Goal: Find contact information: Find contact information

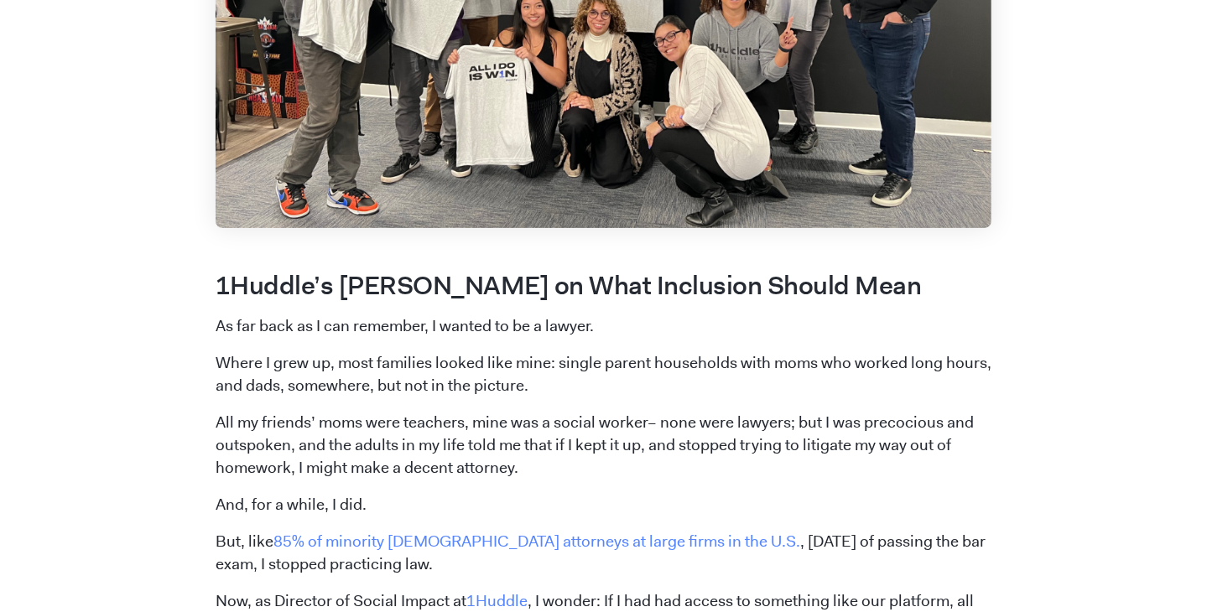
scroll to position [503, 0]
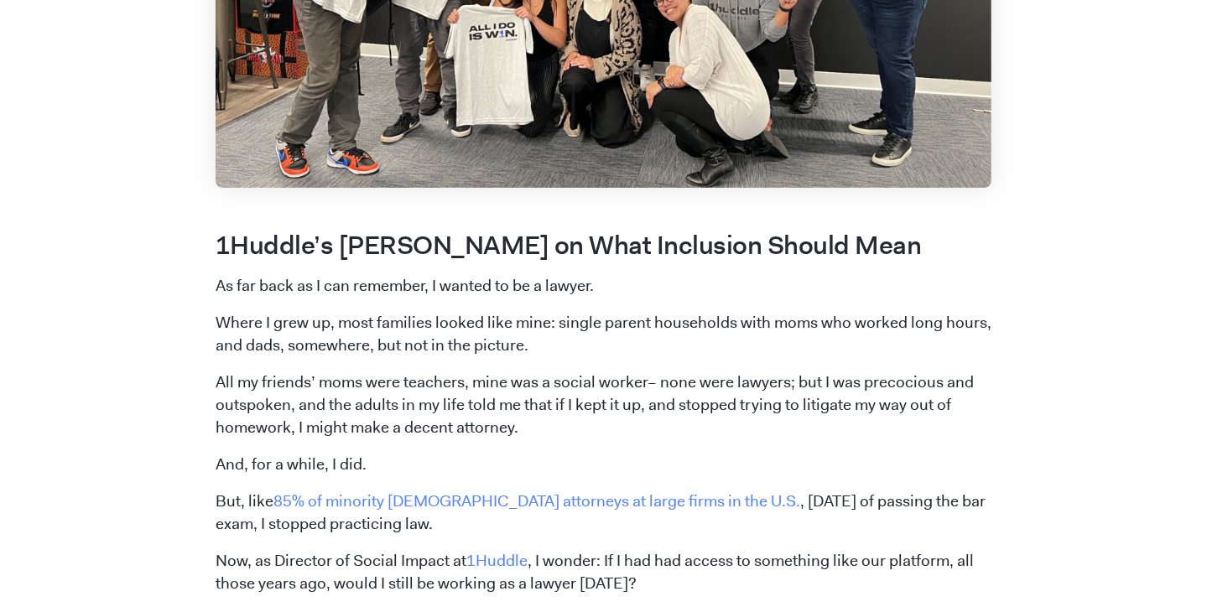
click at [473, 263] on h2 "1Huddle’s Jahmila Williams on What Inclusion Should Mean" at bounding box center [604, 245] width 776 height 35
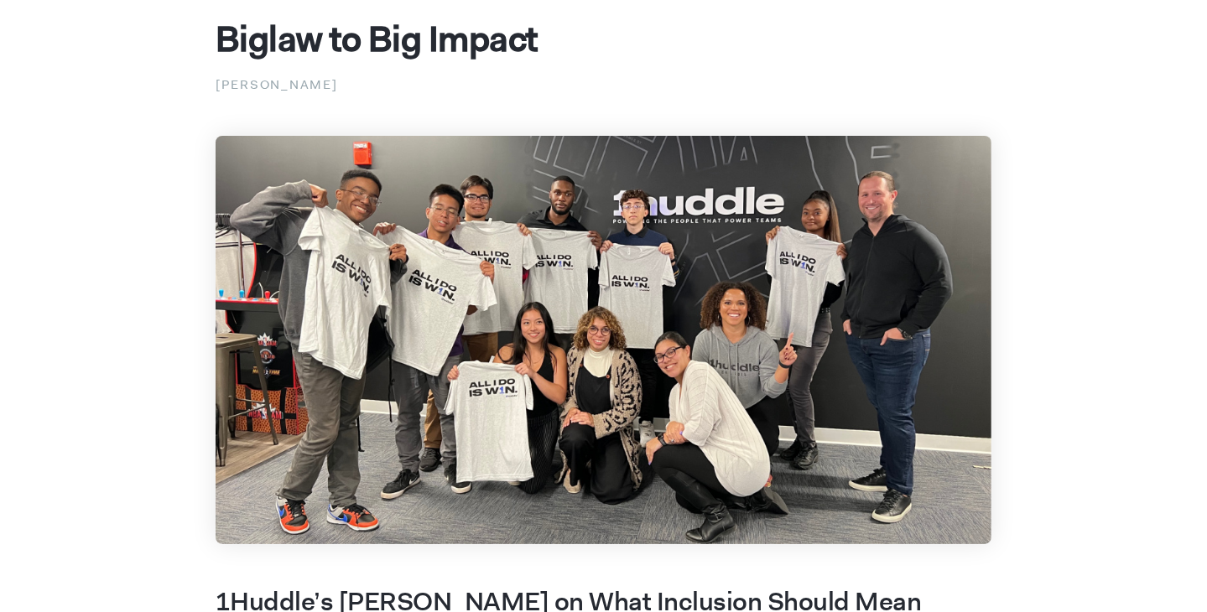
scroll to position [0, 0]
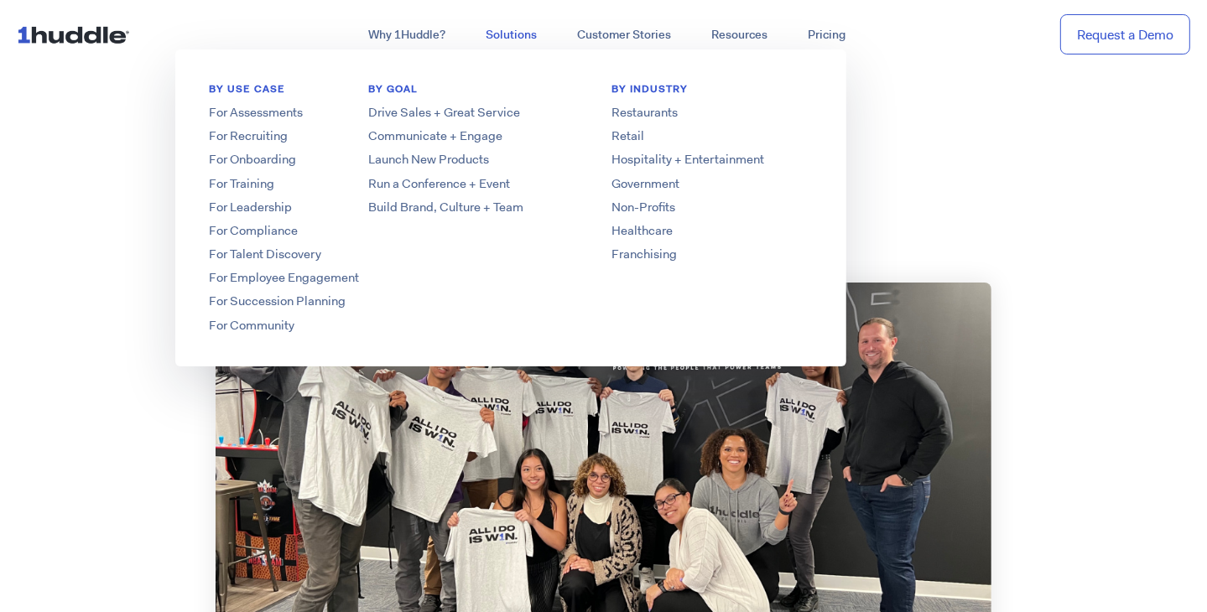
click at [490, 50] on link "Solutions" at bounding box center [511, 35] width 91 height 30
click at [727, 216] on link "Non-Profits" at bounding box center [712, 208] width 268 height 18
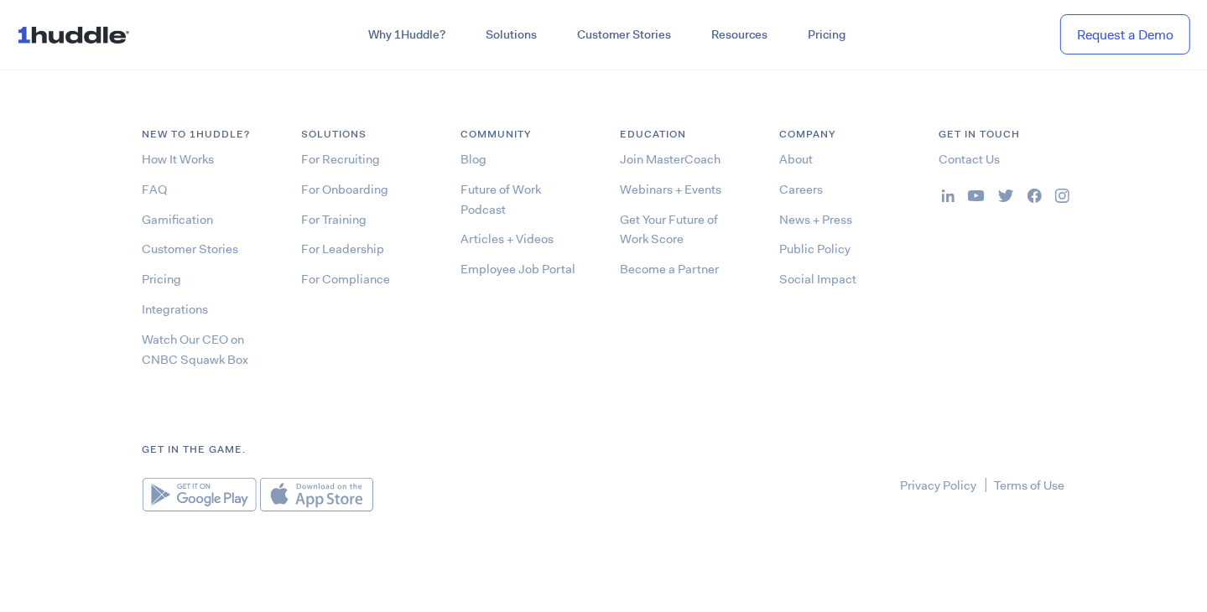
scroll to position [11407, 0]
click at [830, 288] on link "Social Impact" at bounding box center [818, 279] width 77 height 17
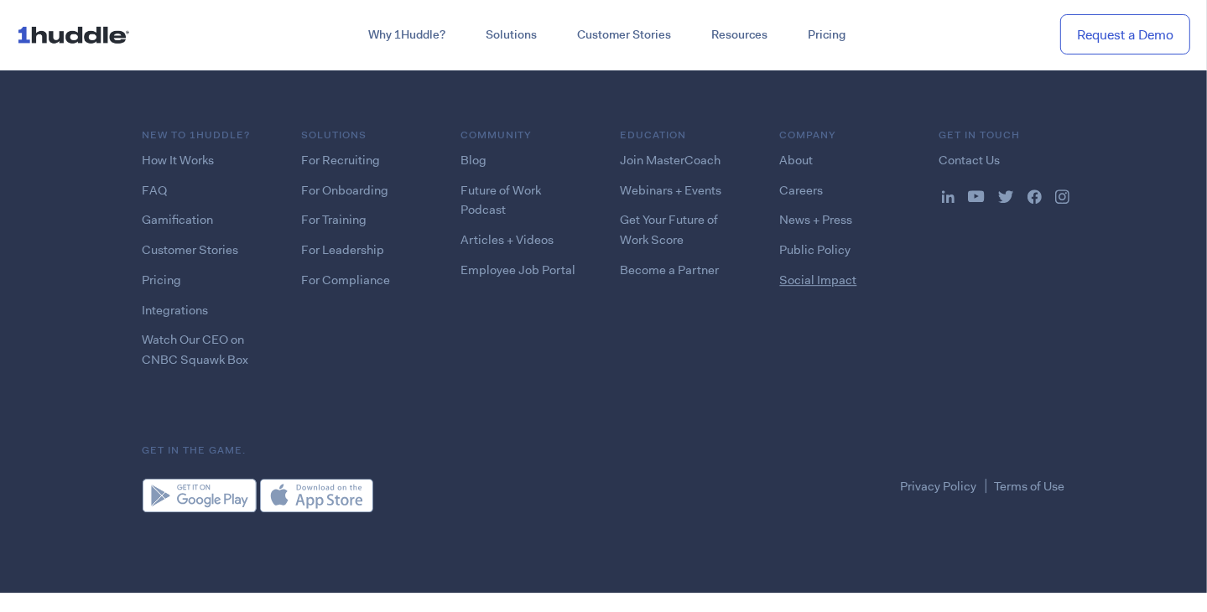
scroll to position [8472, 0]
click at [986, 169] on link "Contact Us" at bounding box center [969, 160] width 61 height 17
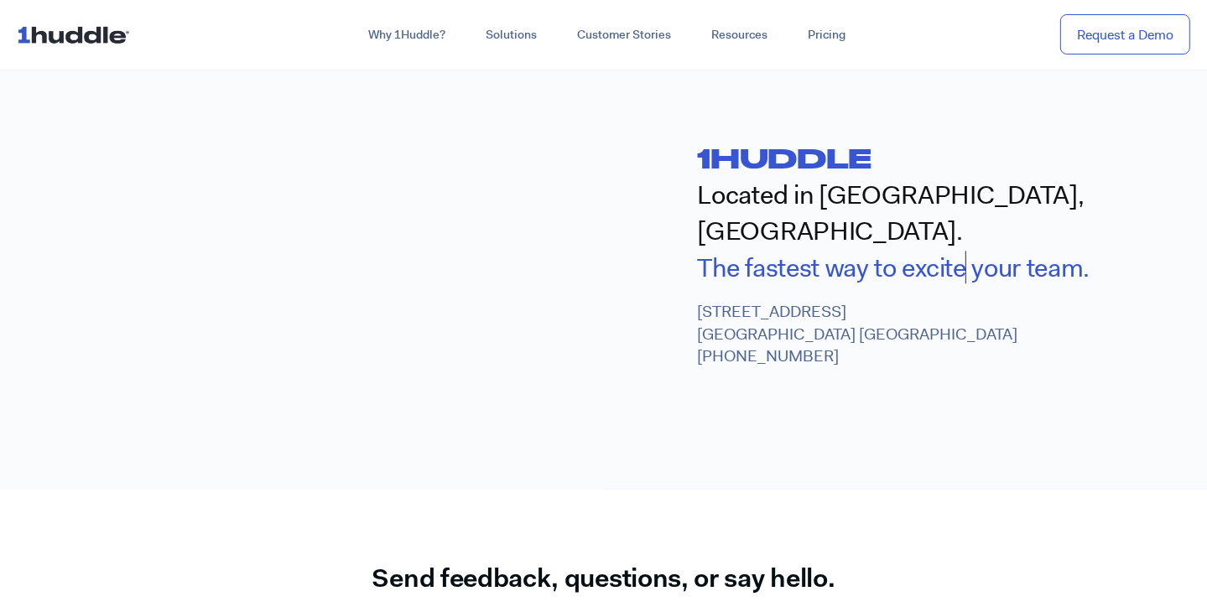
scroll to position [755, 0]
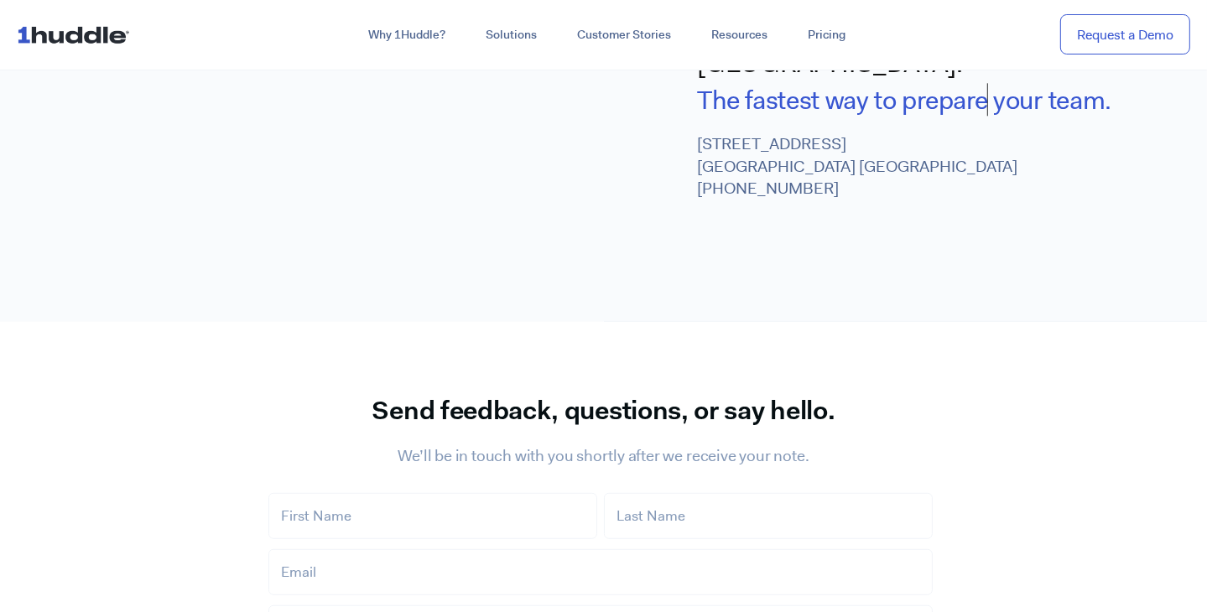
scroll to position [755, 0]
